Goal: Obtain resource: Obtain resource

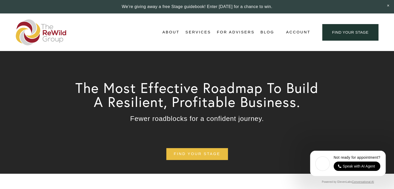
click at [238, 30] on link "For Advisers" at bounding box center [236, 33] width 38 height 8
click at [236, 31] on link "For Advisers" at bounding box center [236, 33] width 38 height 8
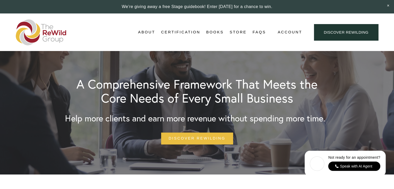
click at [291, 31] on span "Account" at bounding box center [290, 32] width 24 height 7
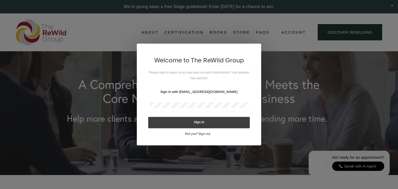
click at [202, 122] on button "Sign in" at bounding box center [199, 122] width 102 height 11
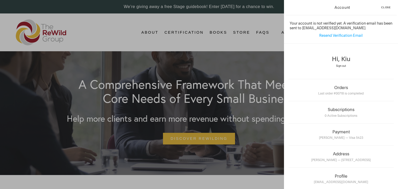
click at [387, 7] on span "Close" at bounding box center [386, 7] width 10 height 3
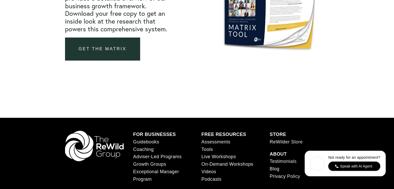
scroll to position [1841, 0]
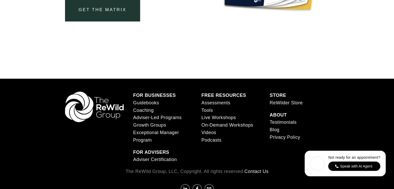
click at [214, 105] on link "Assessments" at bounding box center [215, 103] width 29 height 8
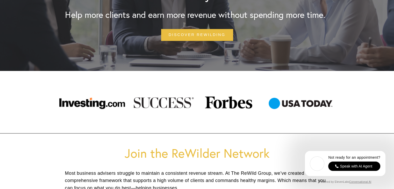
scroll to position [0, 0]
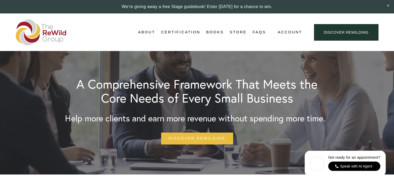
drag, startPoint x: 398, startPoint y: 0, endPoint x: 300, endPoint y: 16, distance: 98.8
click at [300, 16] on div "Skip to Content About About Us Stages of Growth Organizational ReWilding Certif…" at bounding box center [197, 32] width 394 height 38
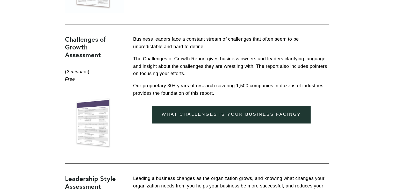
scroll to position [570, 0]
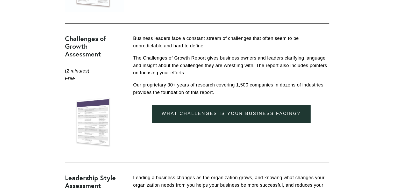
click at [198, 113] on link "What Challenges is your business facing?" at bounding box center [231, 113] width 159 height 17
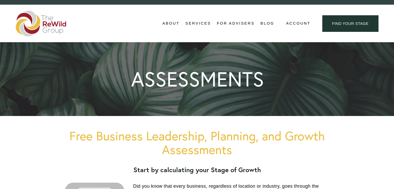
scroll to position [0, 0]
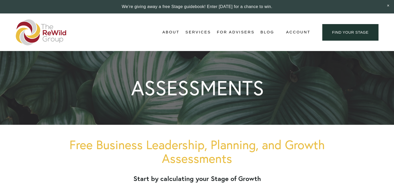
drag, startPoint x: 363, startPoint y: 0, endPoint x: 271, endPoint y: 25, distance: 95.2
click at [271, 25] on div "About About Us Adviser Network Stages of Growth" at bounding box center [145, 32] width 259 height 26
